Goal: Task Accomplishment & Management: Manage account settings

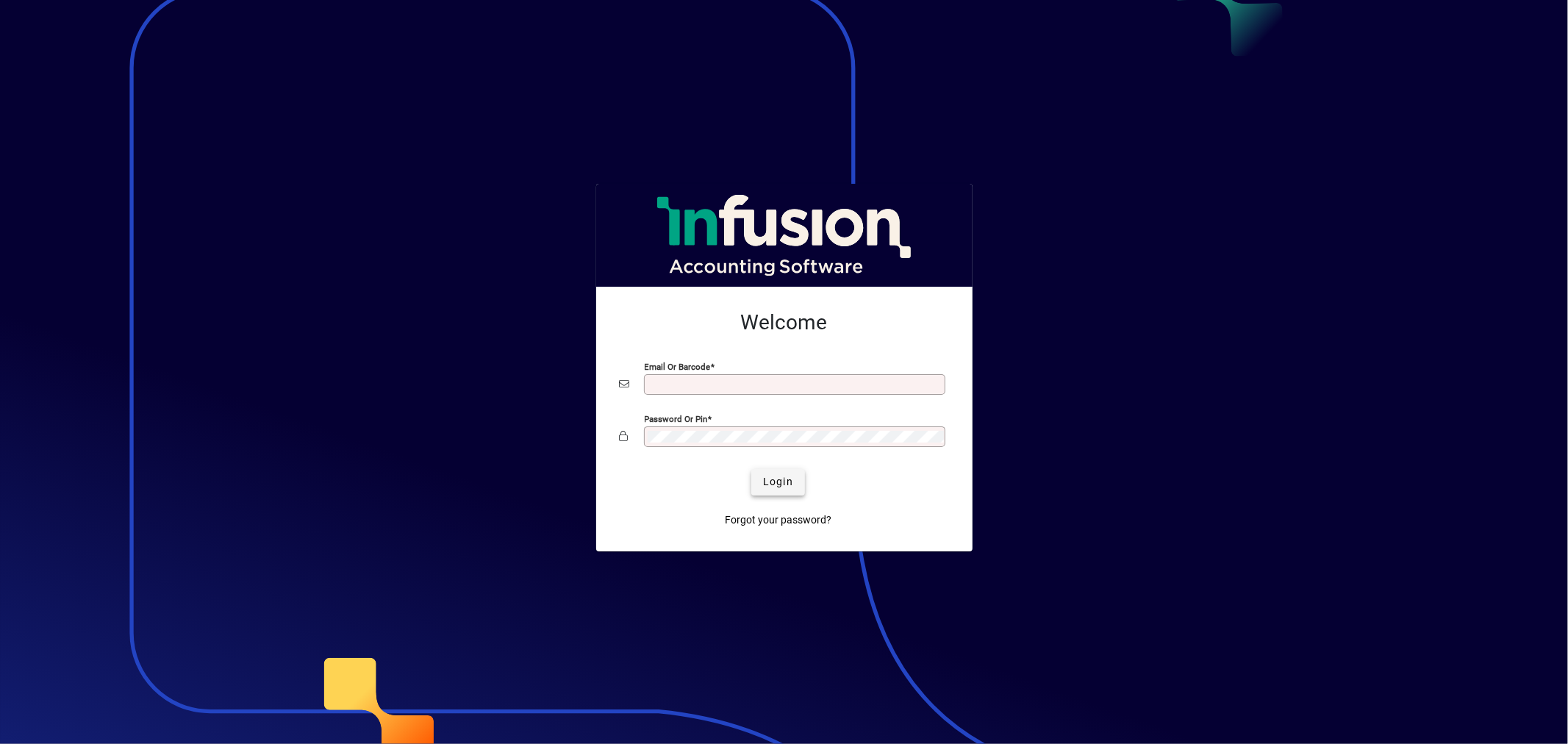
type input "**********"
drag, startPoint x: 781, startPoint y: 487, endPoint x: 788, endPoint y: 484, distance: 7.6
click at [781, 487] on span "Login" at bounding box center [778, 482] width 31 height 16
